Goal: Task Accomplishment & Management: Manage account settings

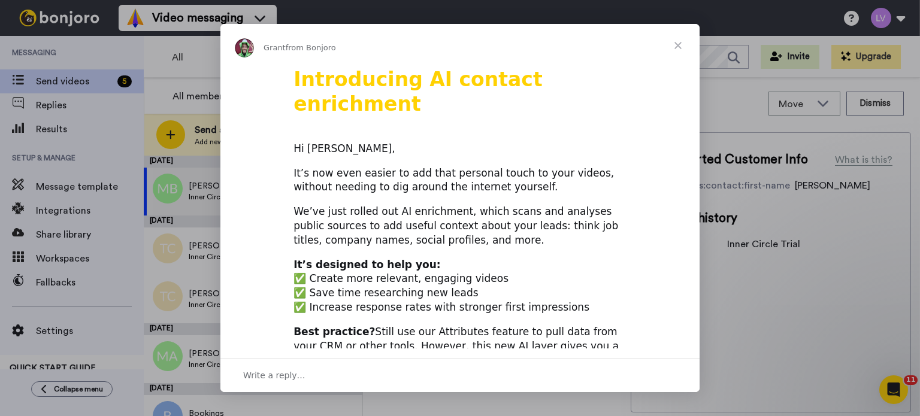
click at [683, 44] on span "Close" at bounding box center [677, 45] width 43 height 43
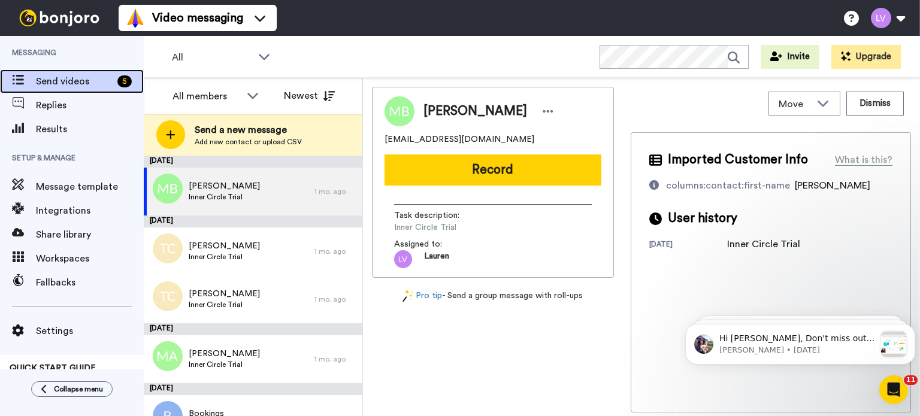
click at [62, 81] on span "Send videos" at bounding box center [74, 81] width 77 height 14
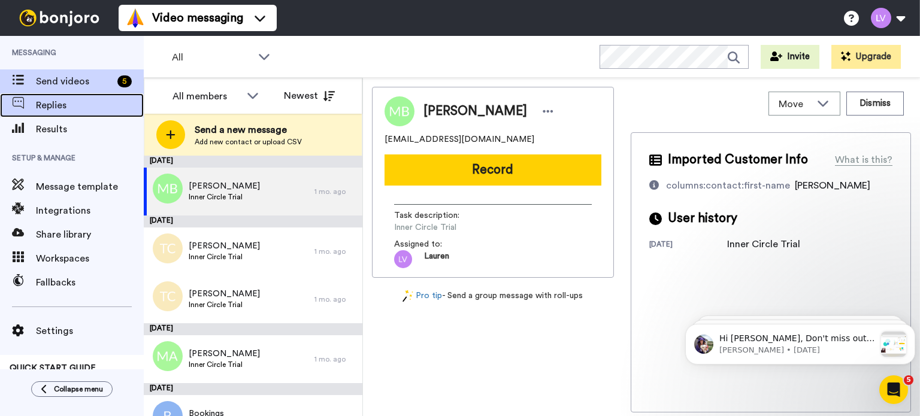
click at [57, 108] on span "Replies" at bounding box center [90, 105] width 108 height 14
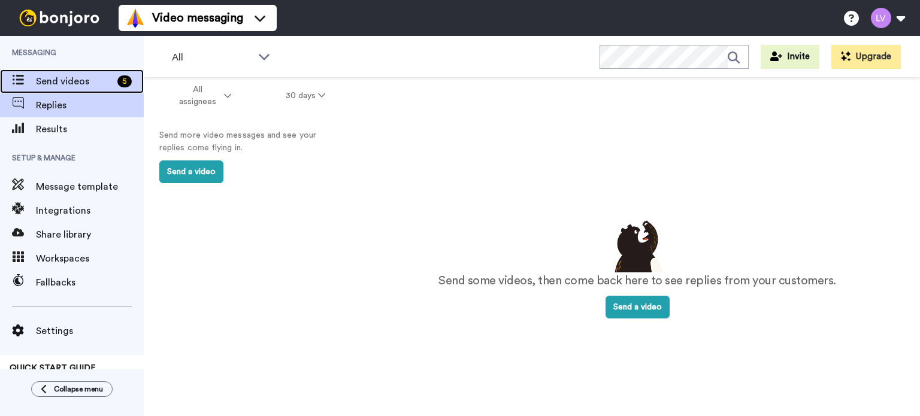
click at [53, 78] on span "Send videos" at bounding box center [74, 81] width 77 height 14
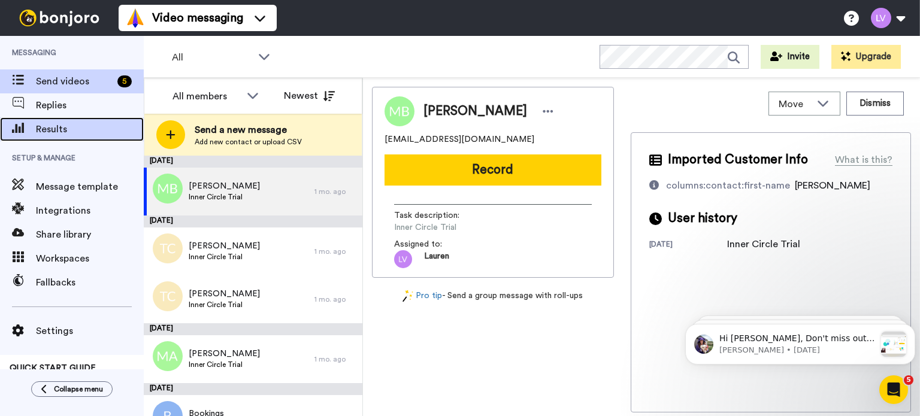
click at [58, 126] on span "Results" at bounding box center [90, 129] width 108 height 14
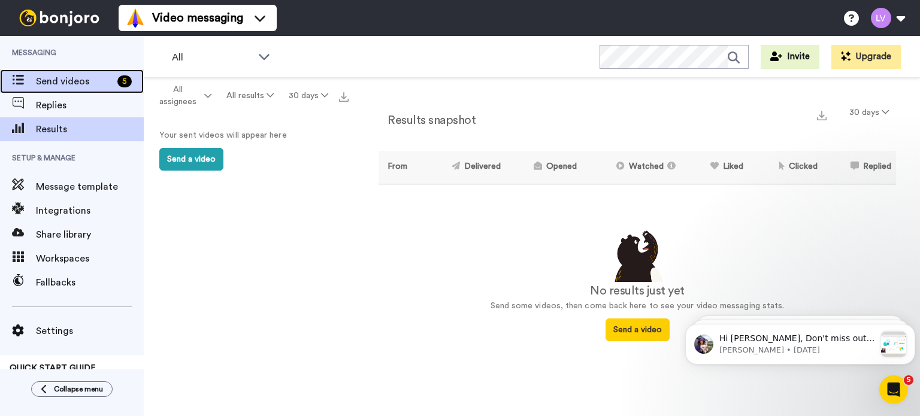
click at [46, 82] on span "Send videos" at bounding box center [74, 81] width 77 height 14
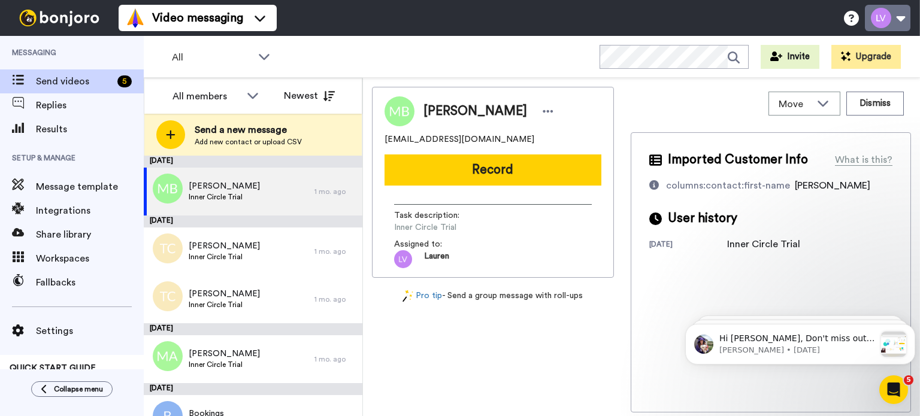
click at [898, 18] on button at bounding box center [888, 18] width 46 height 26
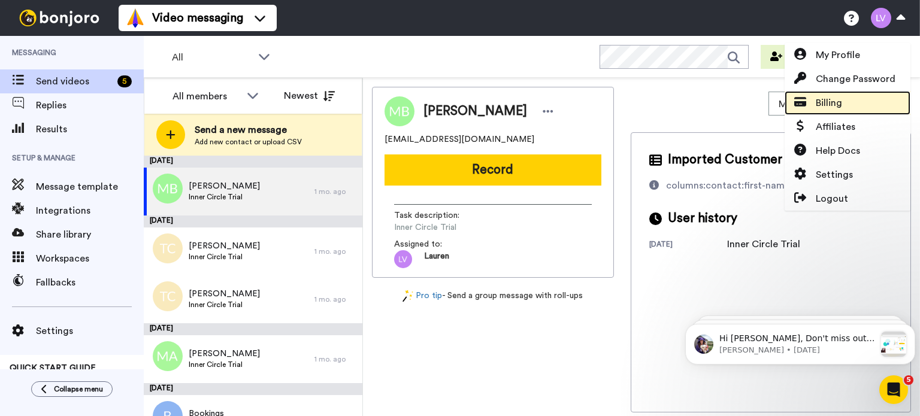
click at [841, 99] on span "Billing" at bounding box center [829, 103] width 26 height 14
